Goal: Transaction & Acquisition: Obtain resource

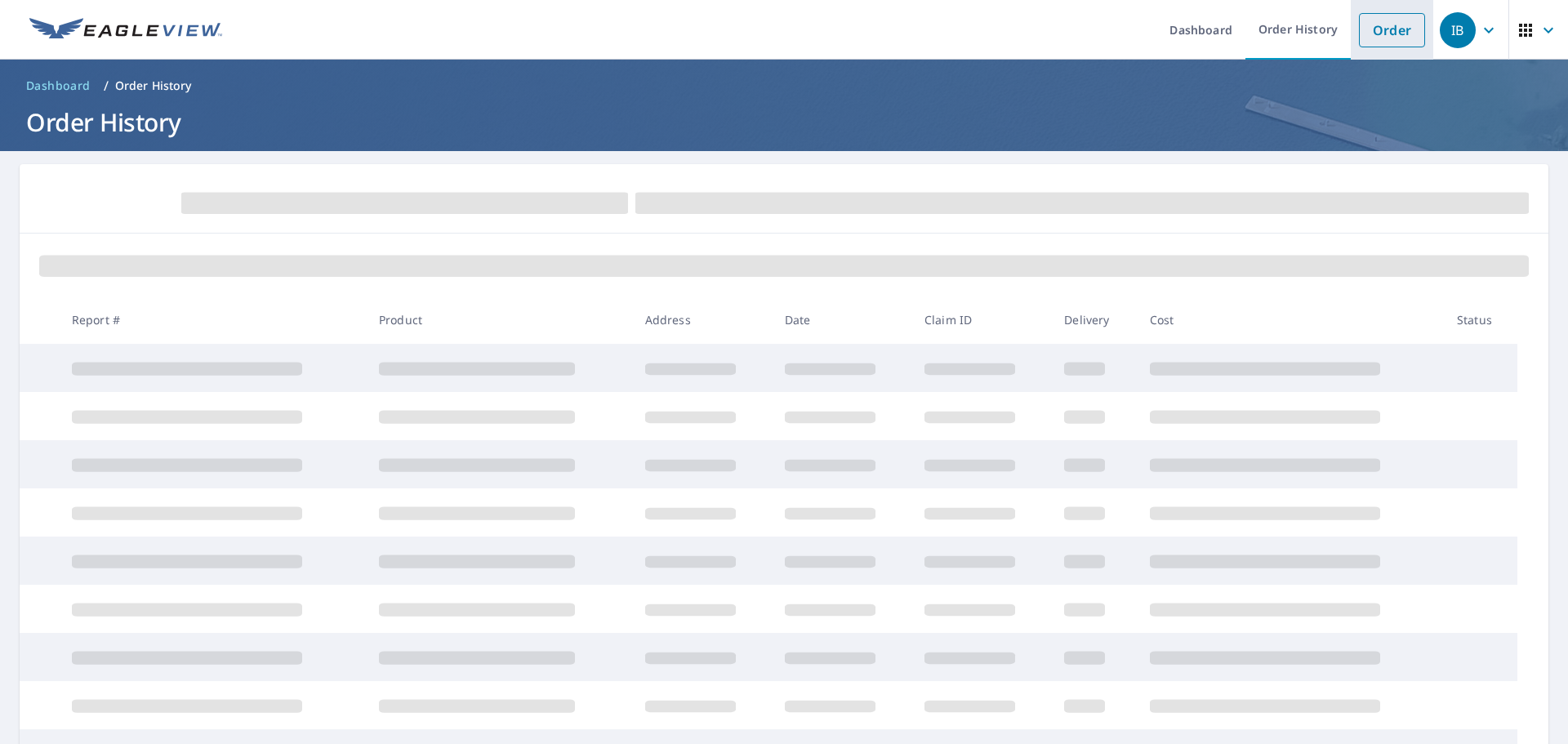
click at [1364, 28] on link "Order" at bounding box center [1392, 30] width 66 height 35
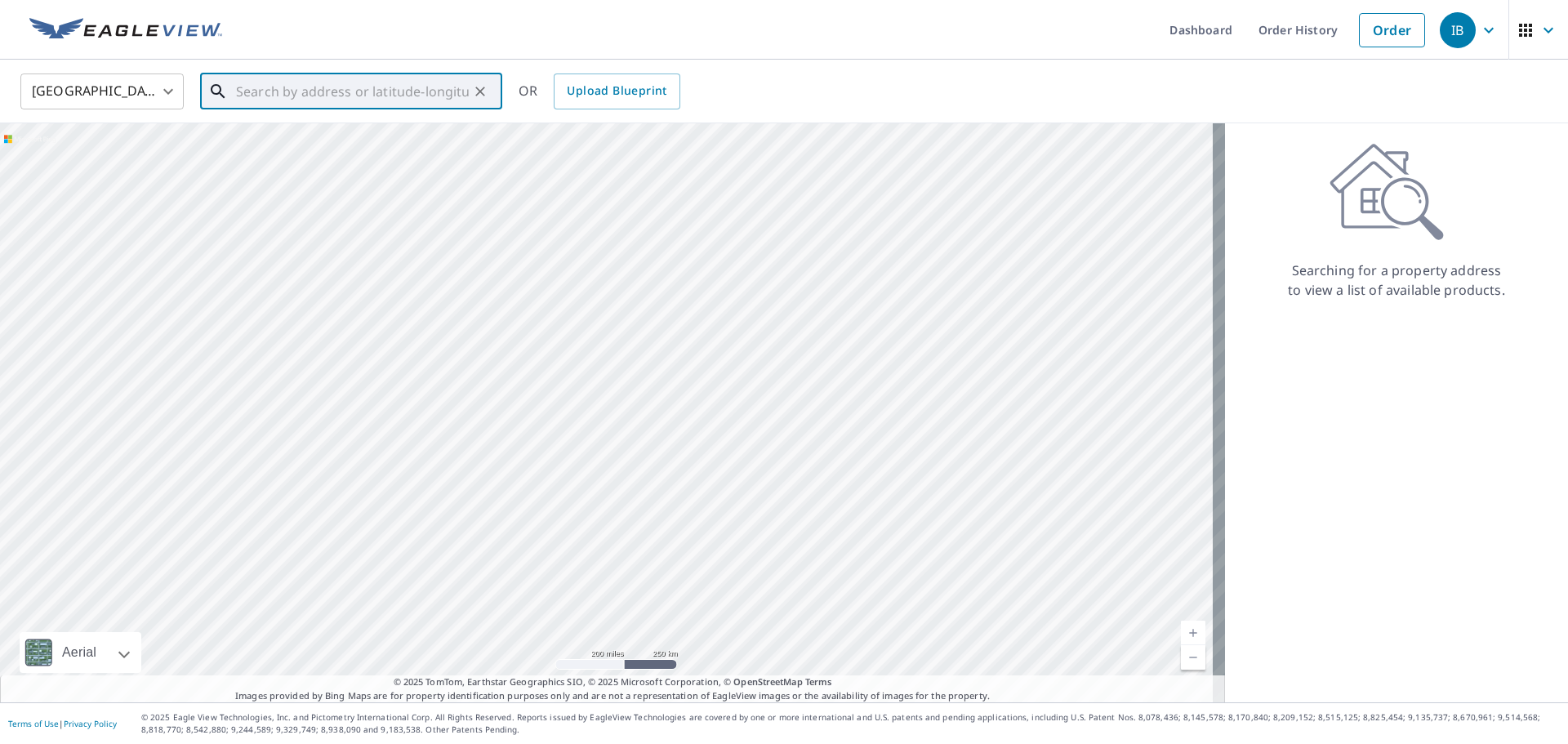
click at [327, 94] on input "text" at bounding box center [352, 91] width 233 height 46
paste input "332 Firehouse Pl"
click at [344, 155] on p "[GEOGRAPHIC_DATA], IN 46204" at bounding box center [361, 157] width 256 height 16
type input "[STREET_ADDRESS]"
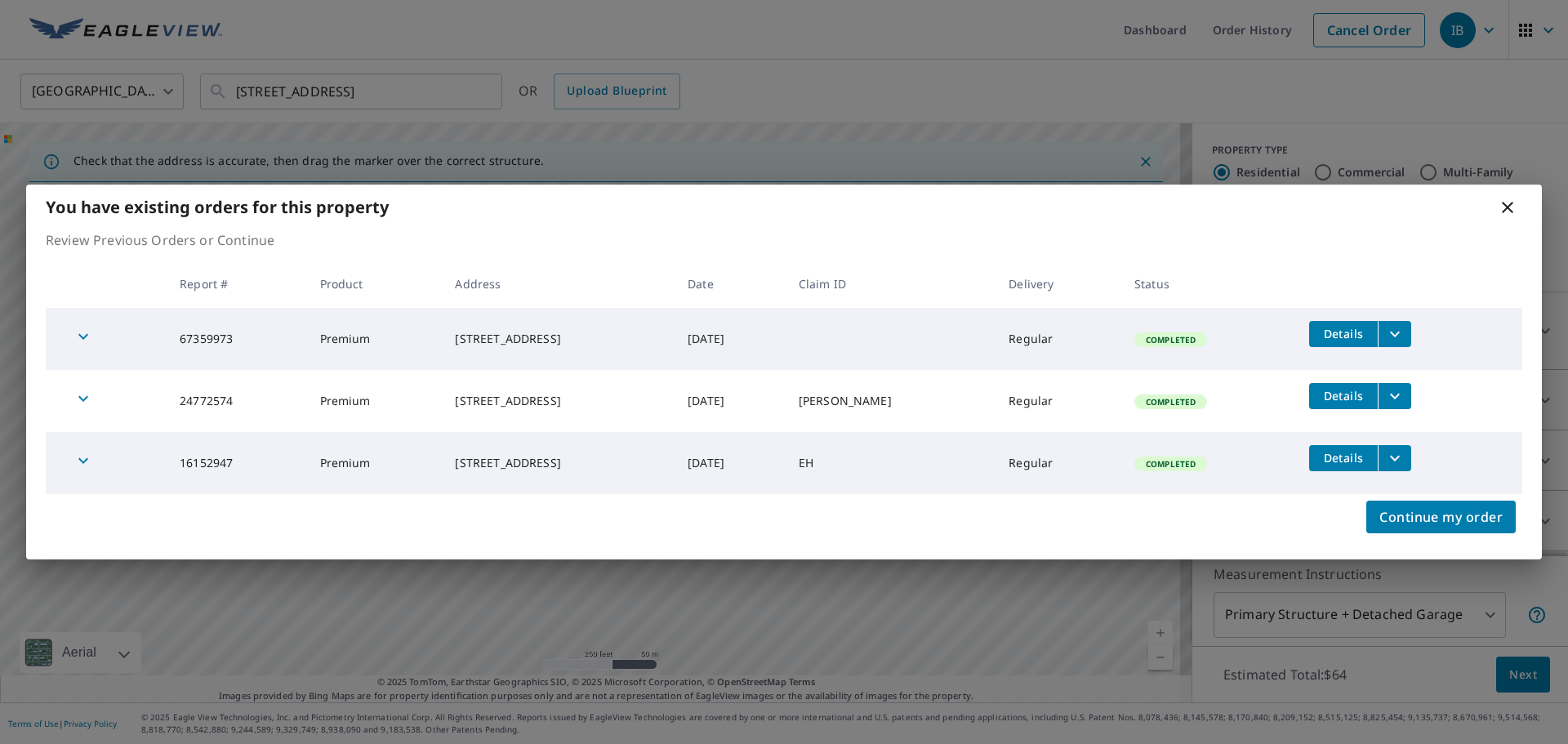
click at [1404, 338] on icon "filesDropdownBtn-67359973" at bounding box center [1395, 333] width 20 height 20
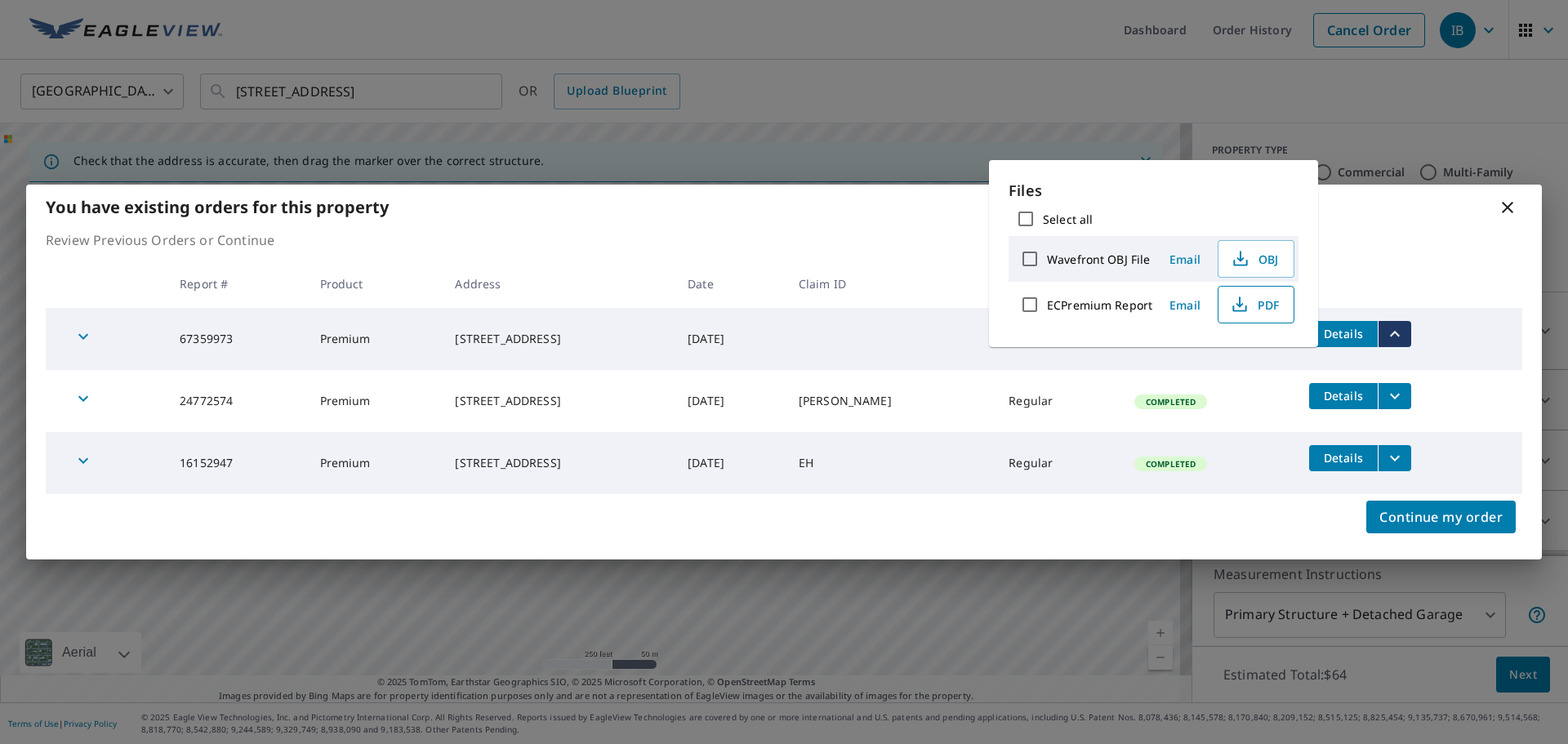
click at [1253, 308] on span "PDF" at bounding box center [1254, 304] width 52 height 20
click at [1502, 206] on icon at bounding box center [1507, 207] width 20 height 20
